Goal: Information Seeking & Learning: Learn about a topic

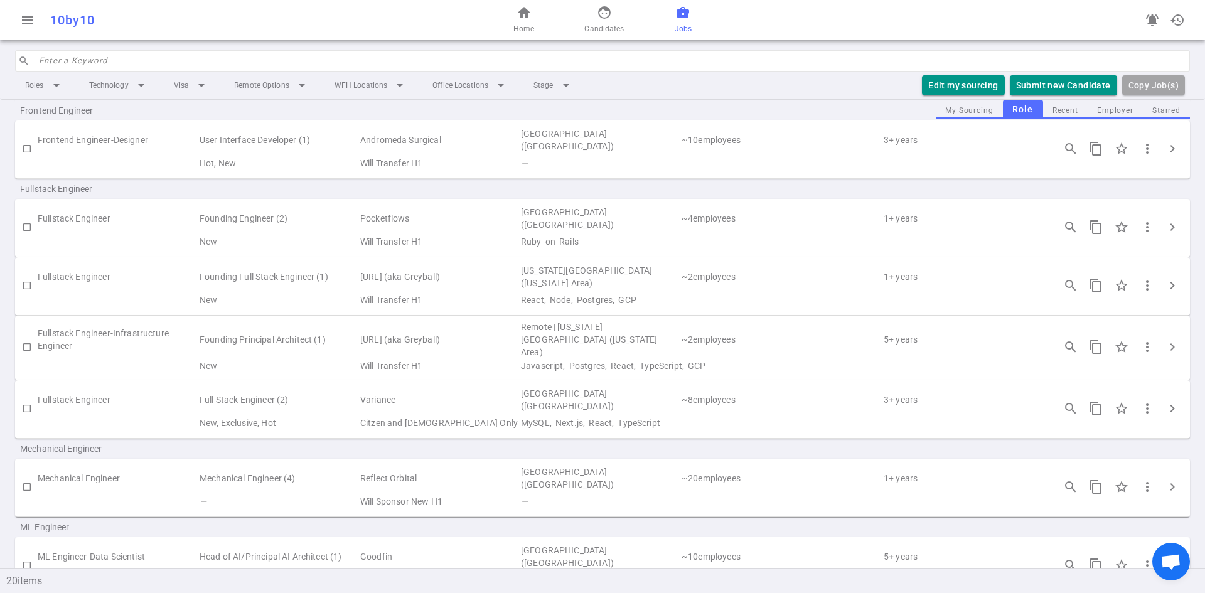
scroll to position [502, 0]
click at [1165, 481] on span "chevron_right" at bounding box center [1172, 486] width 15 height 15
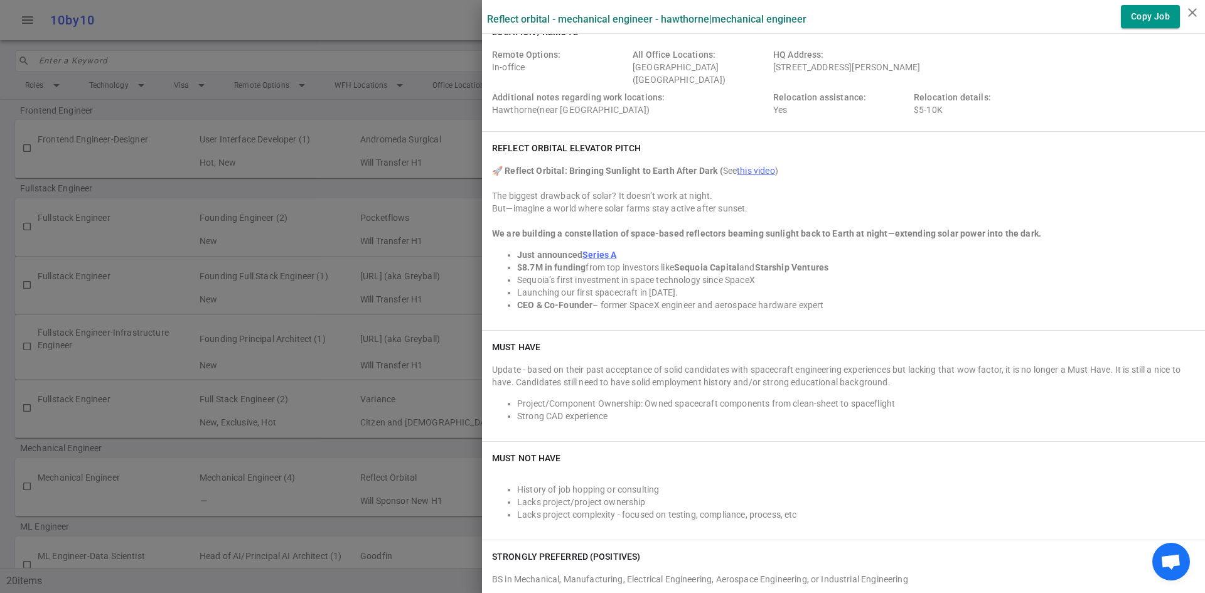
scroll to position [0, 0]
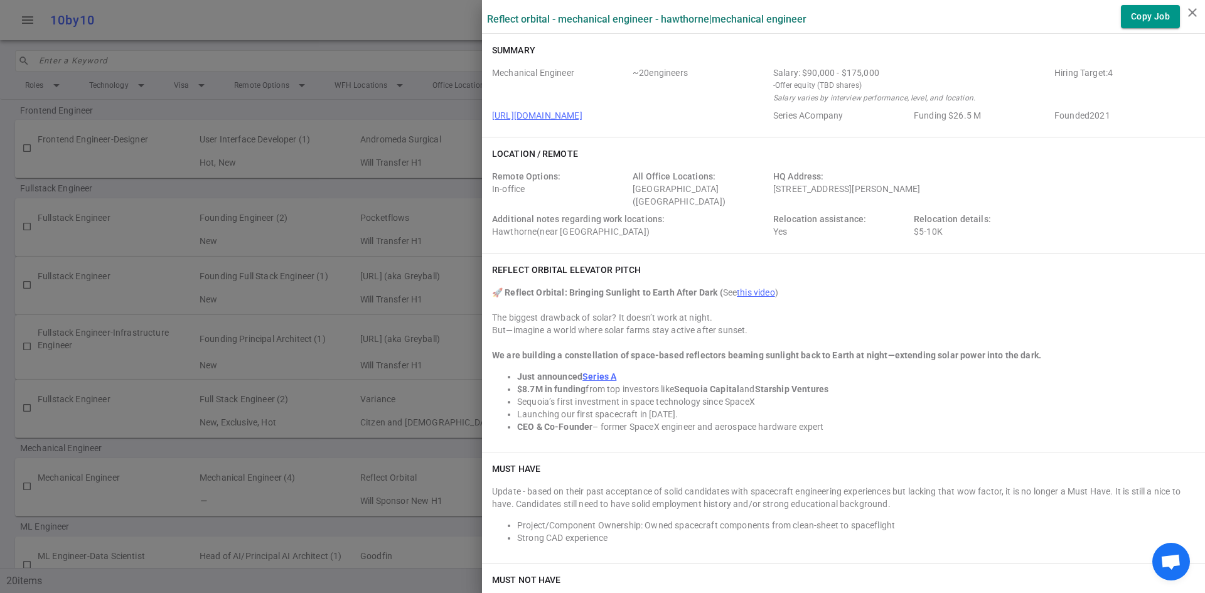
click at [852, 336] on div at bounding box center [843, 342] width 703 height 13
click at [674, 384] on strong "Sequoia Capital" at bounding box center [706, 389] width 65 height 10
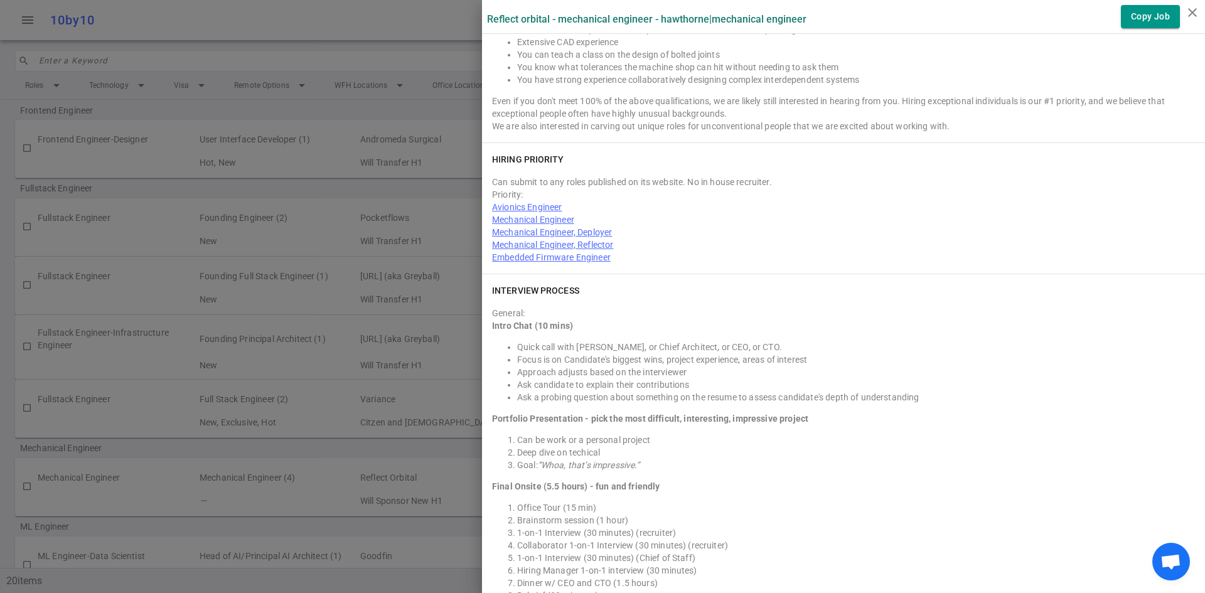
scroll to position [1506, 0]
